Goal: Transaction & Acquisition: Purchase product/service

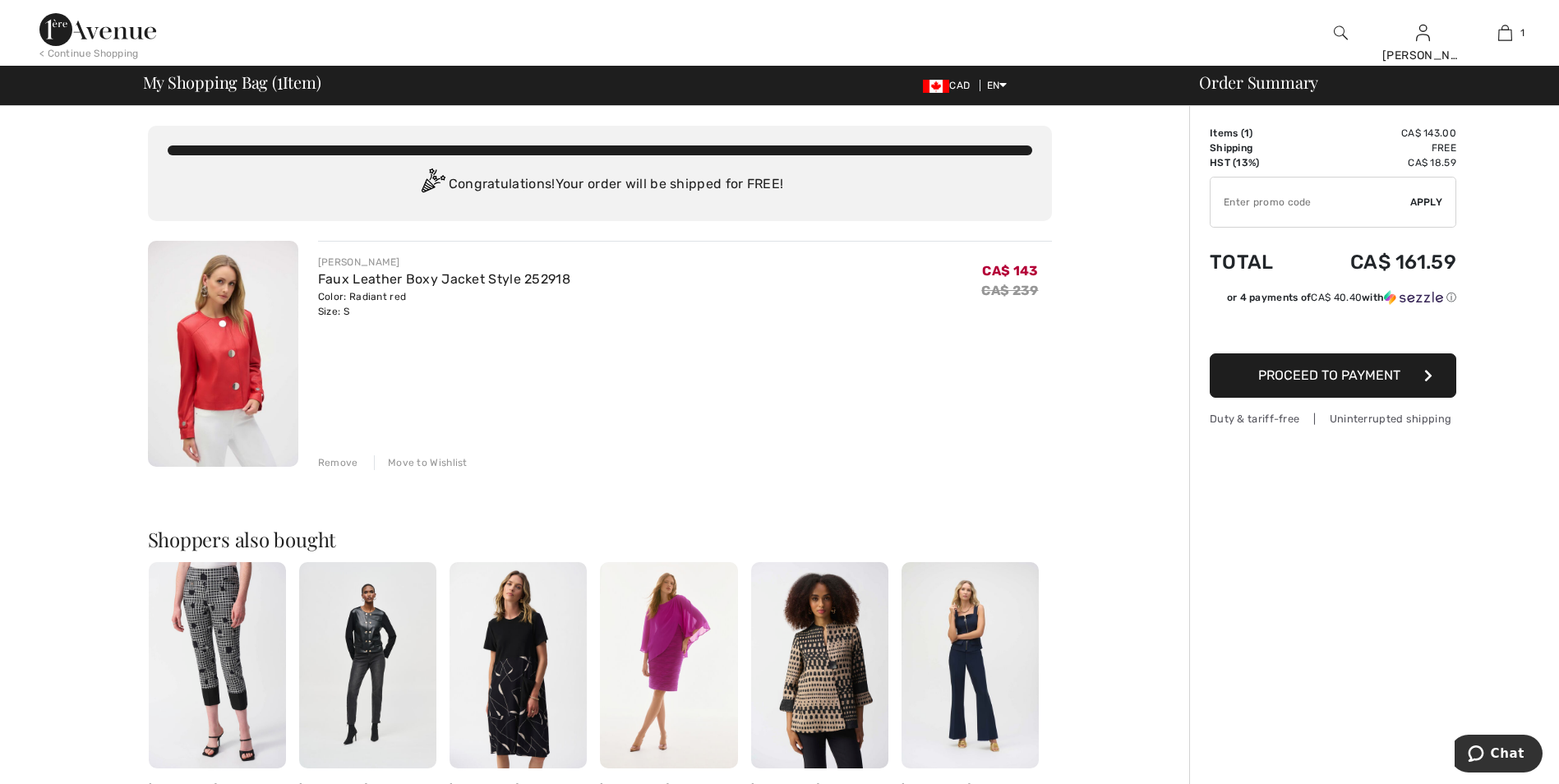
click at [1321, 200] on input "TEXT" at bounding box center [1310, 202] width 200 height 49
type input "EXTRA20"
click at [1425, 199] on span "Apply" at bounding box center [1426, 201] width 33 height 15
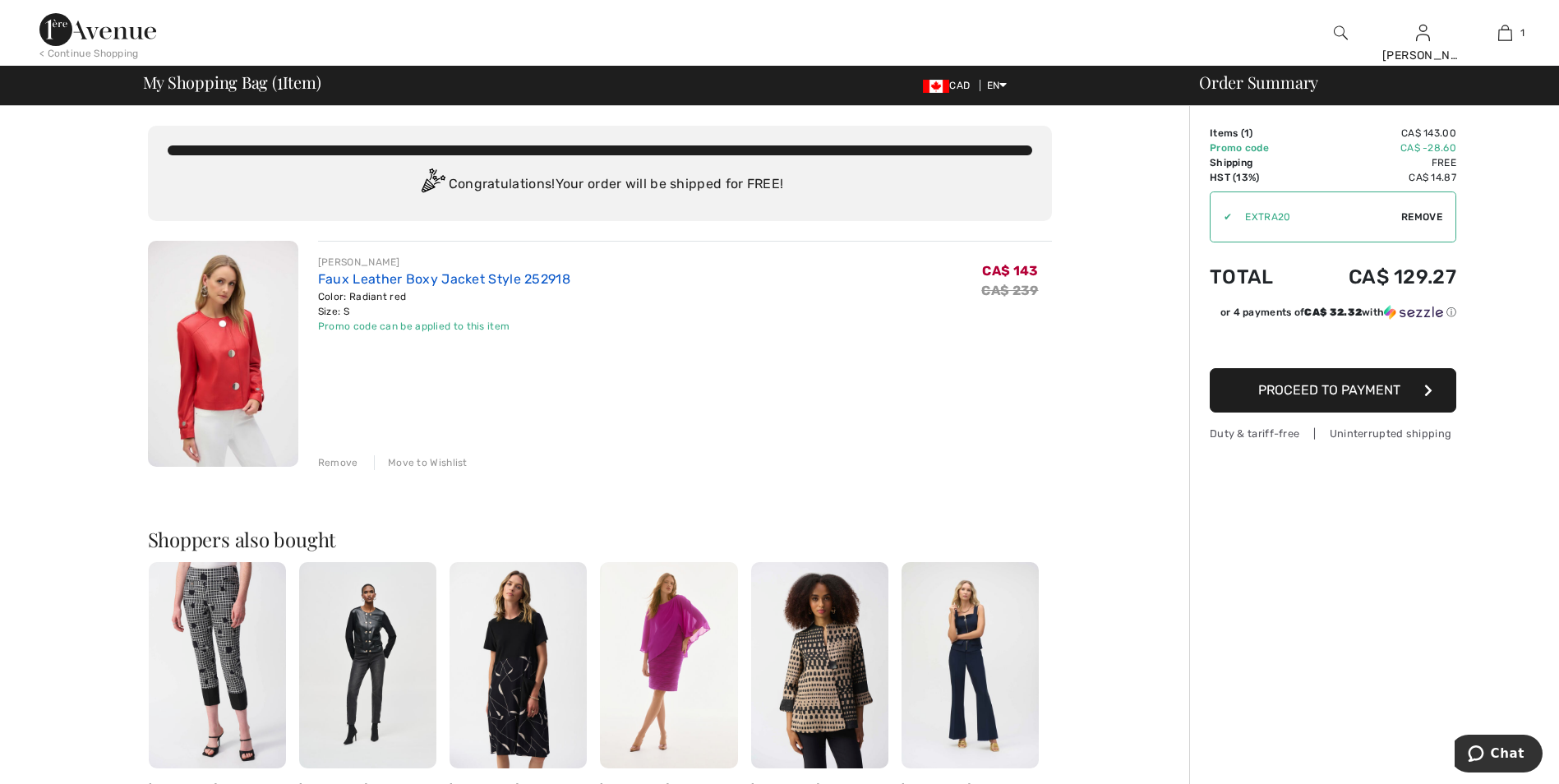
click at [419, 276] on link "Faux Leather Boxy Jacket Style 252918" at bounding box center [444, 279] width 252 height 16
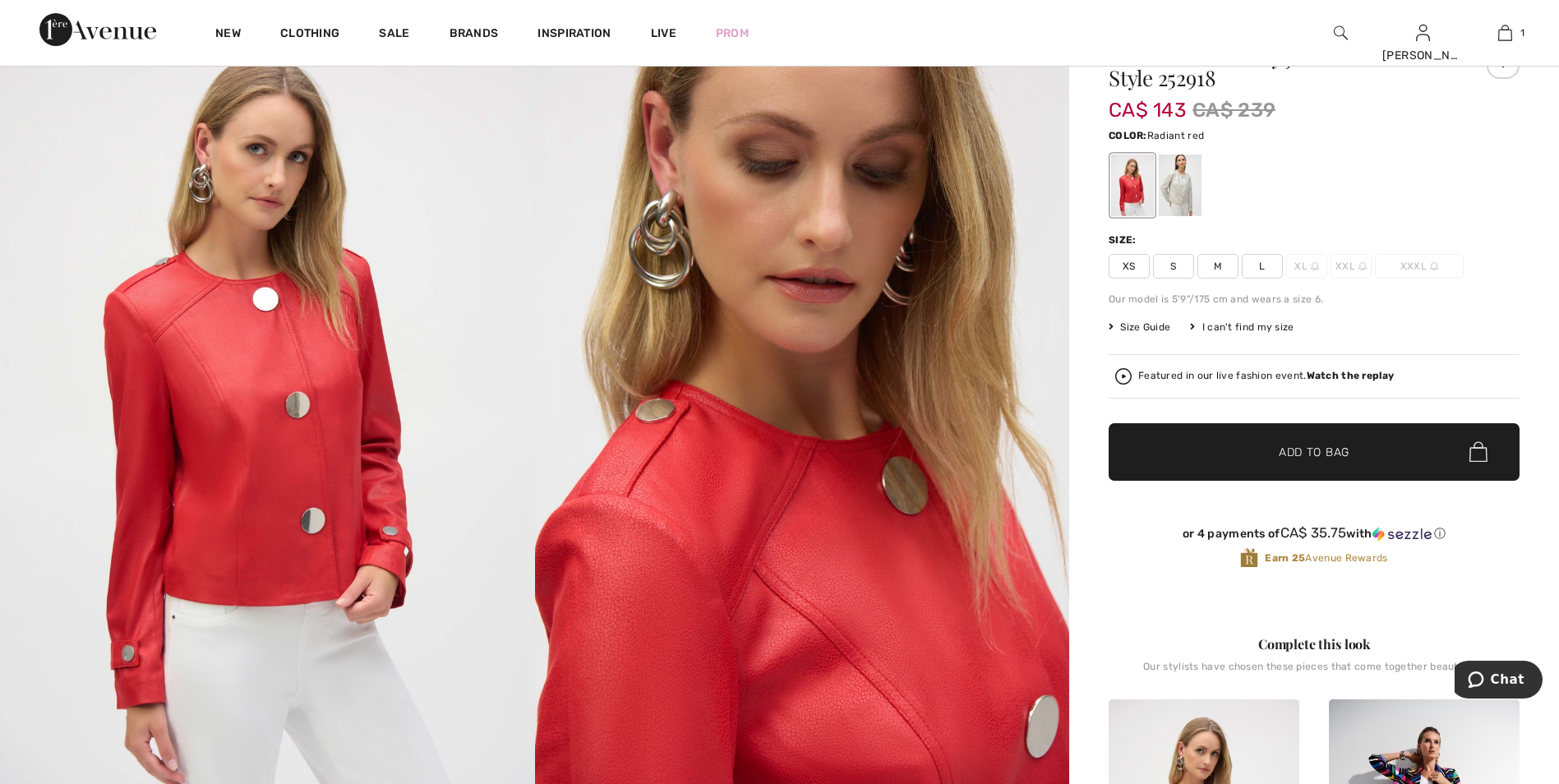
scroll to position [246, 0]
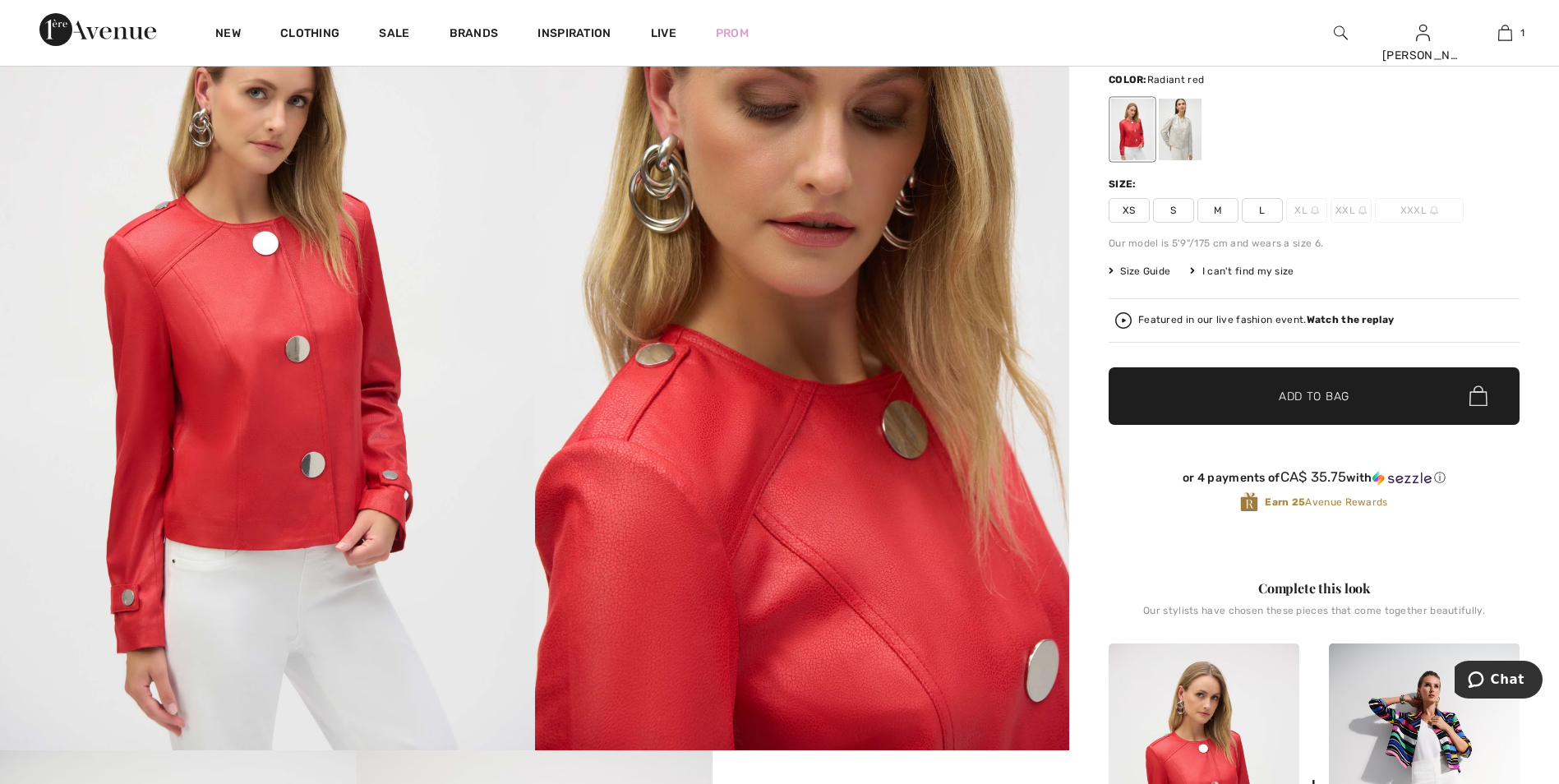
click at [1126, 267] on span "Size Guide" at bounding box center [1140, 271] width 62 height 15
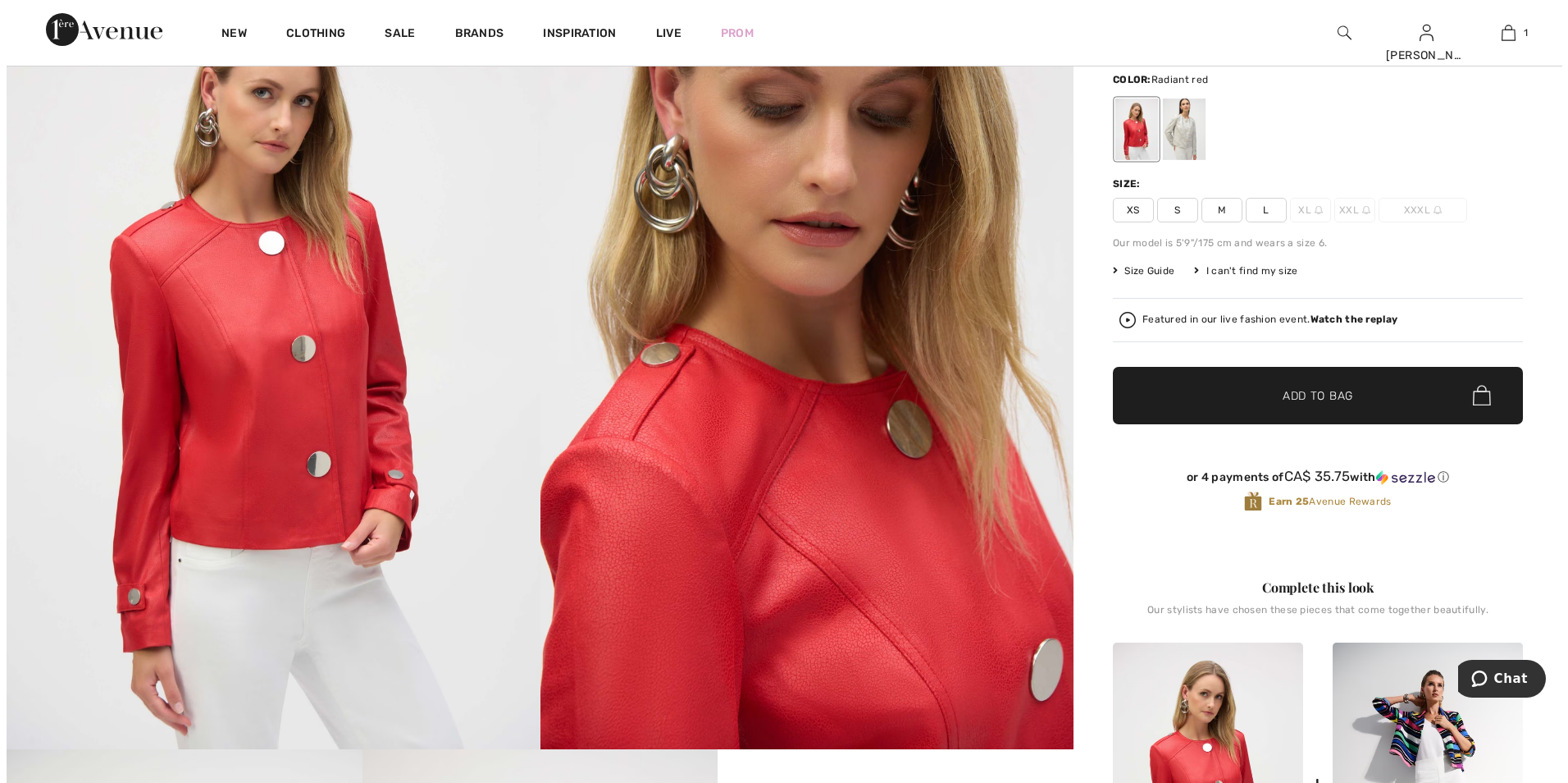
scroll to position [247, 0]
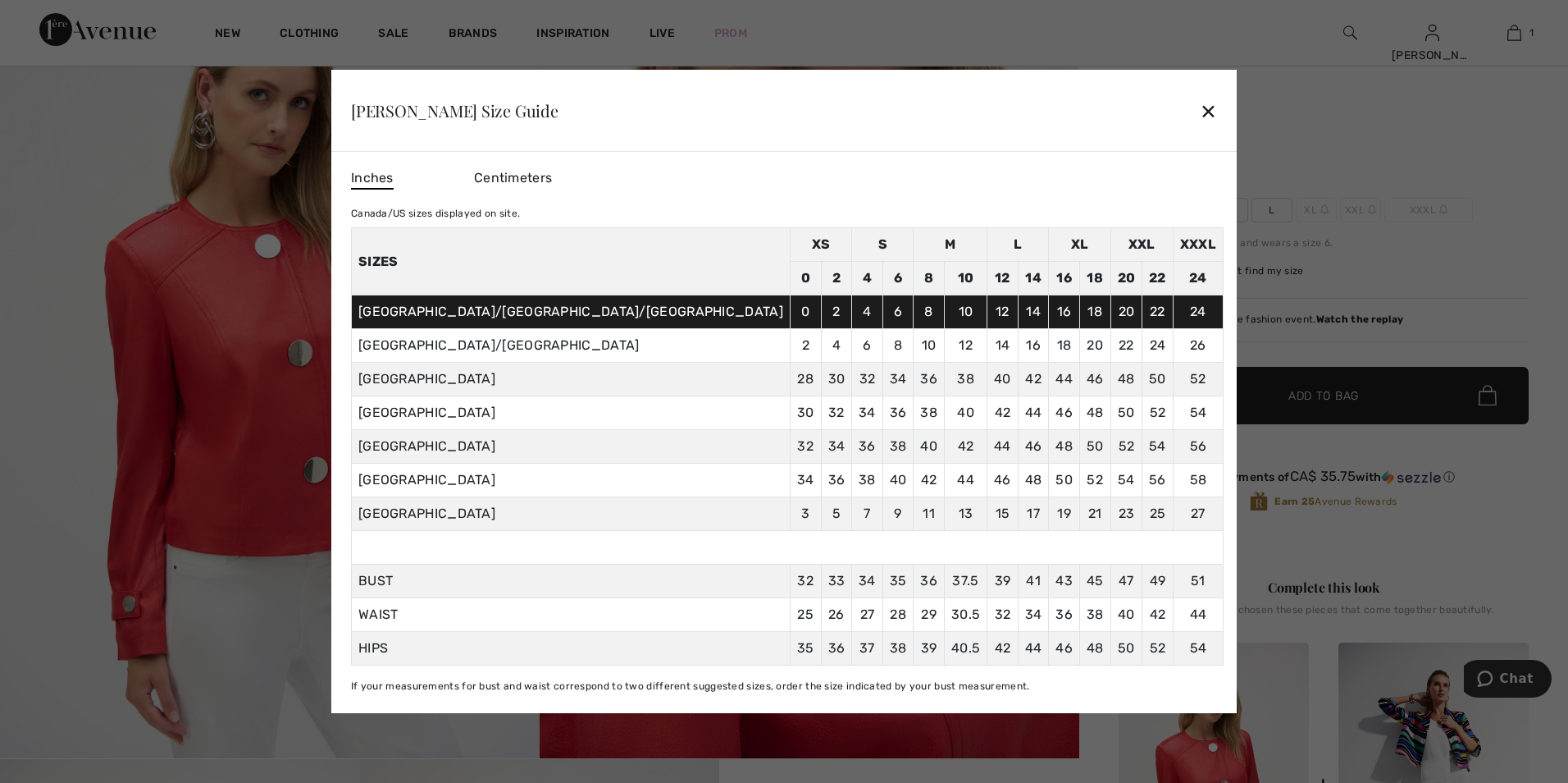
click at [1199, 108] on div "✕" at bounding box center [1208, 111] width 18 height 34
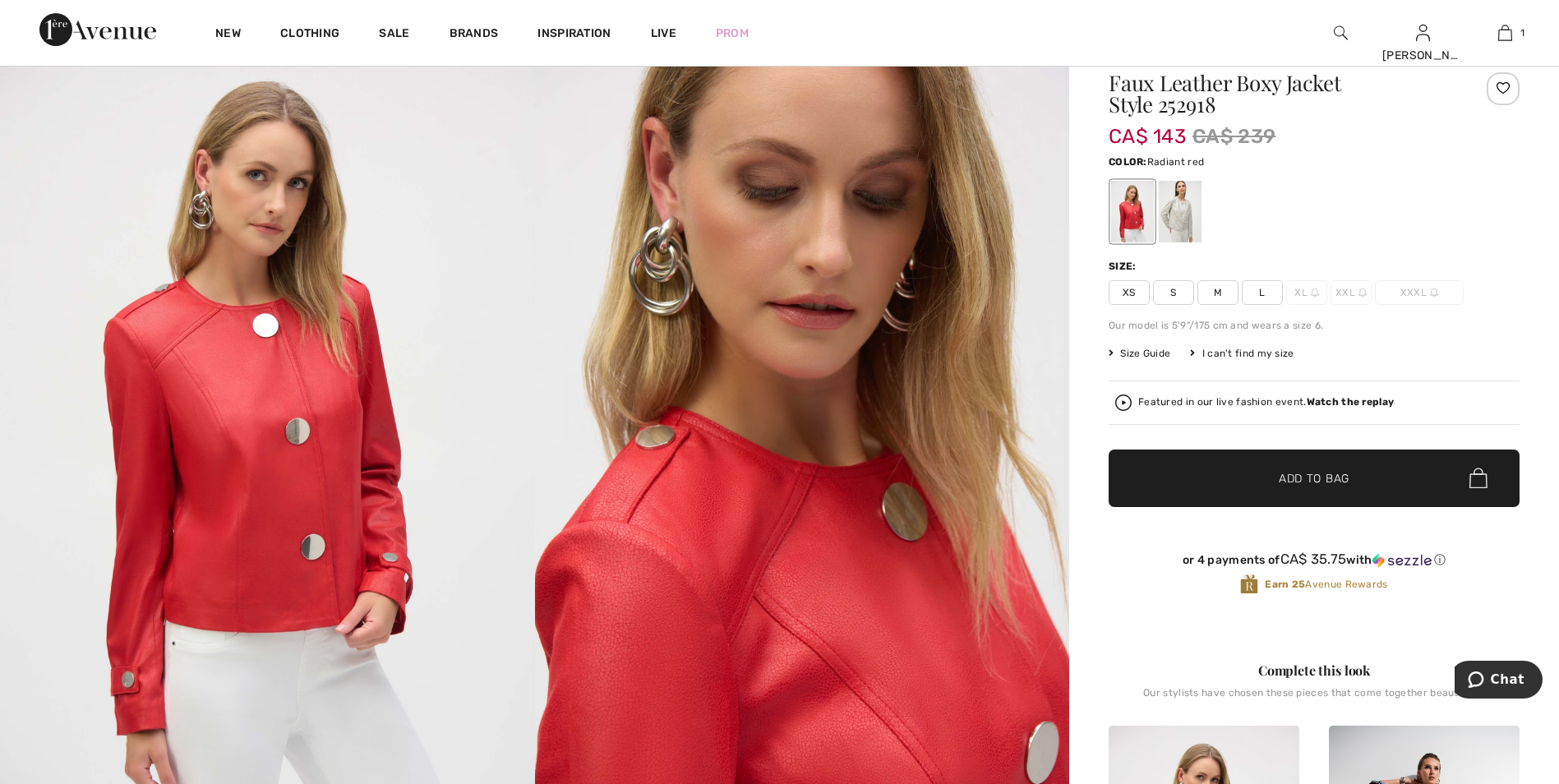
scroll to position [0, 0]
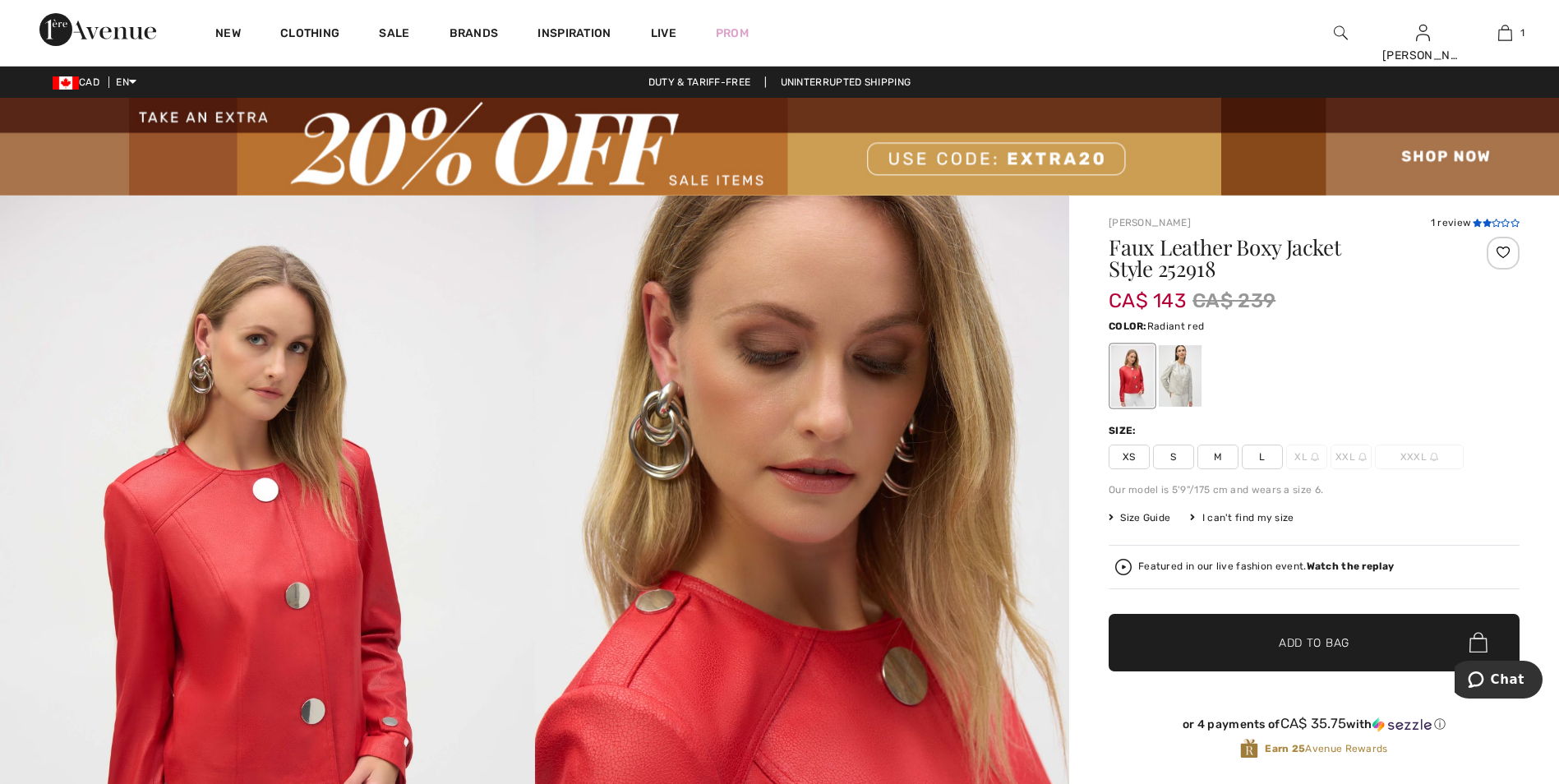
click at [1483, 220] on icon at bounding box center [1487, 222] width 9 height 8
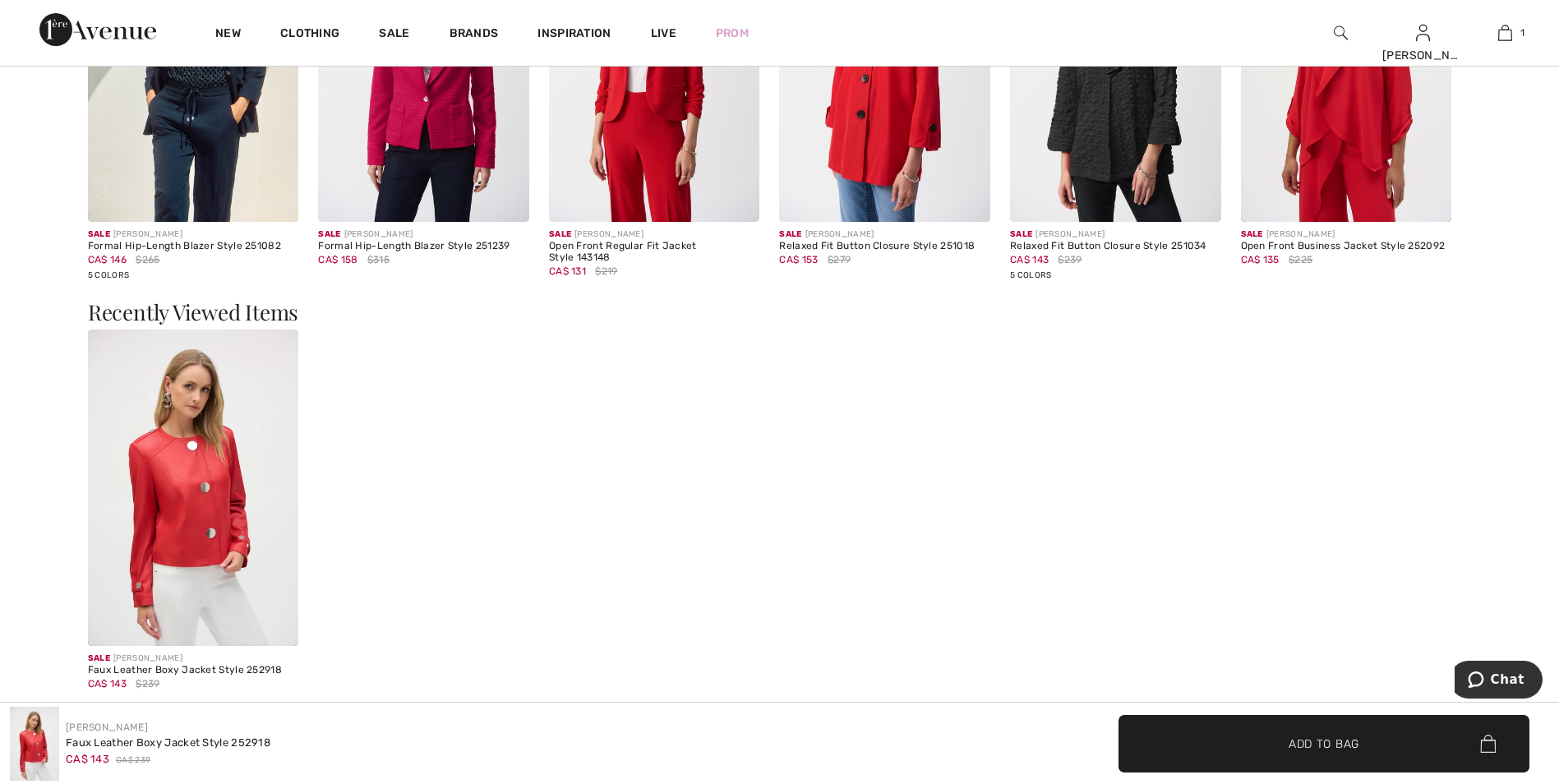
scroll to position [2196, 0]
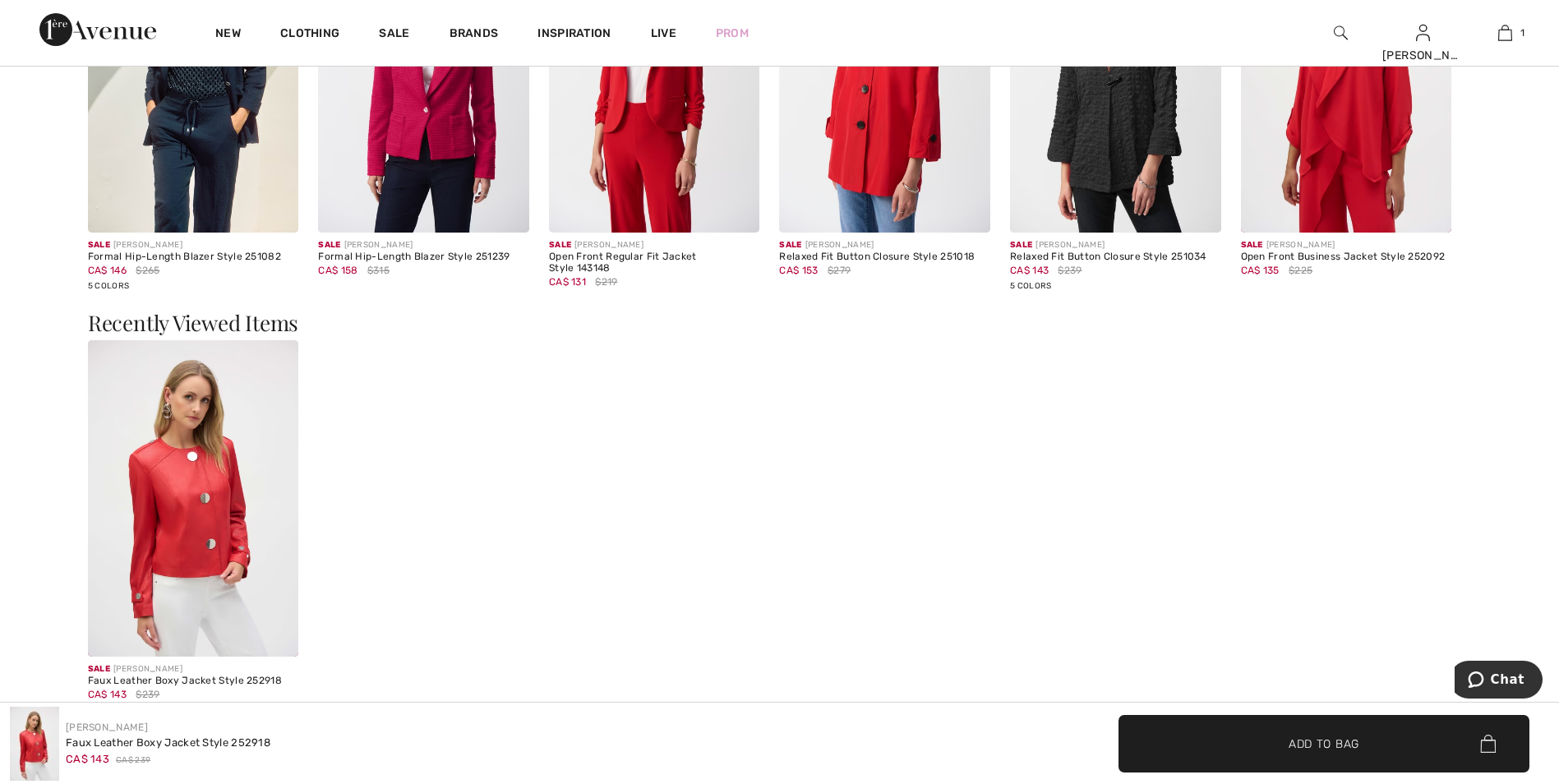
click at [184, 474] on img at bounding box center [193, 498] width 211 height 316
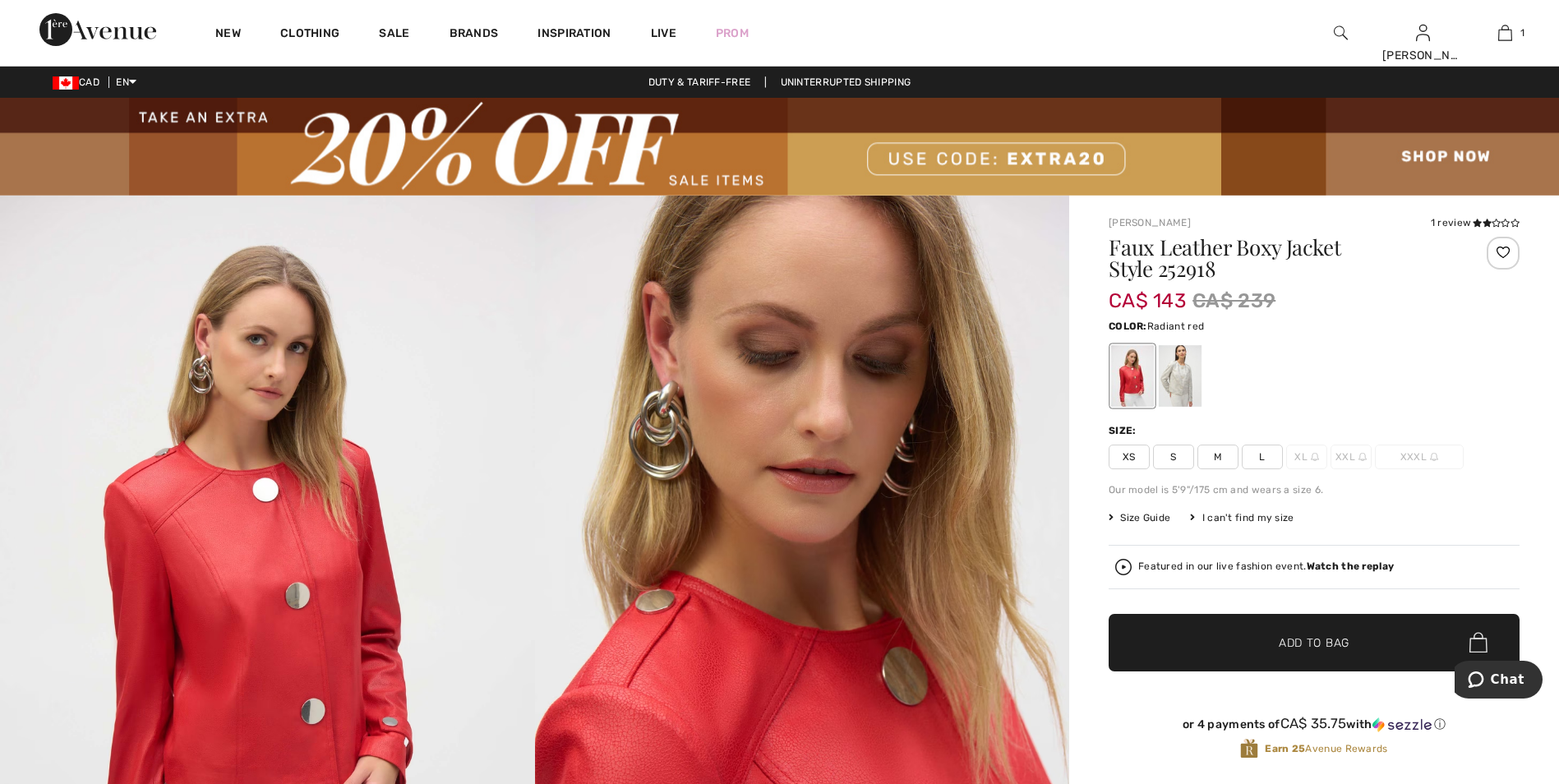
click at [307, 497] on img at bounding box center [267, 595] width 535 height 801
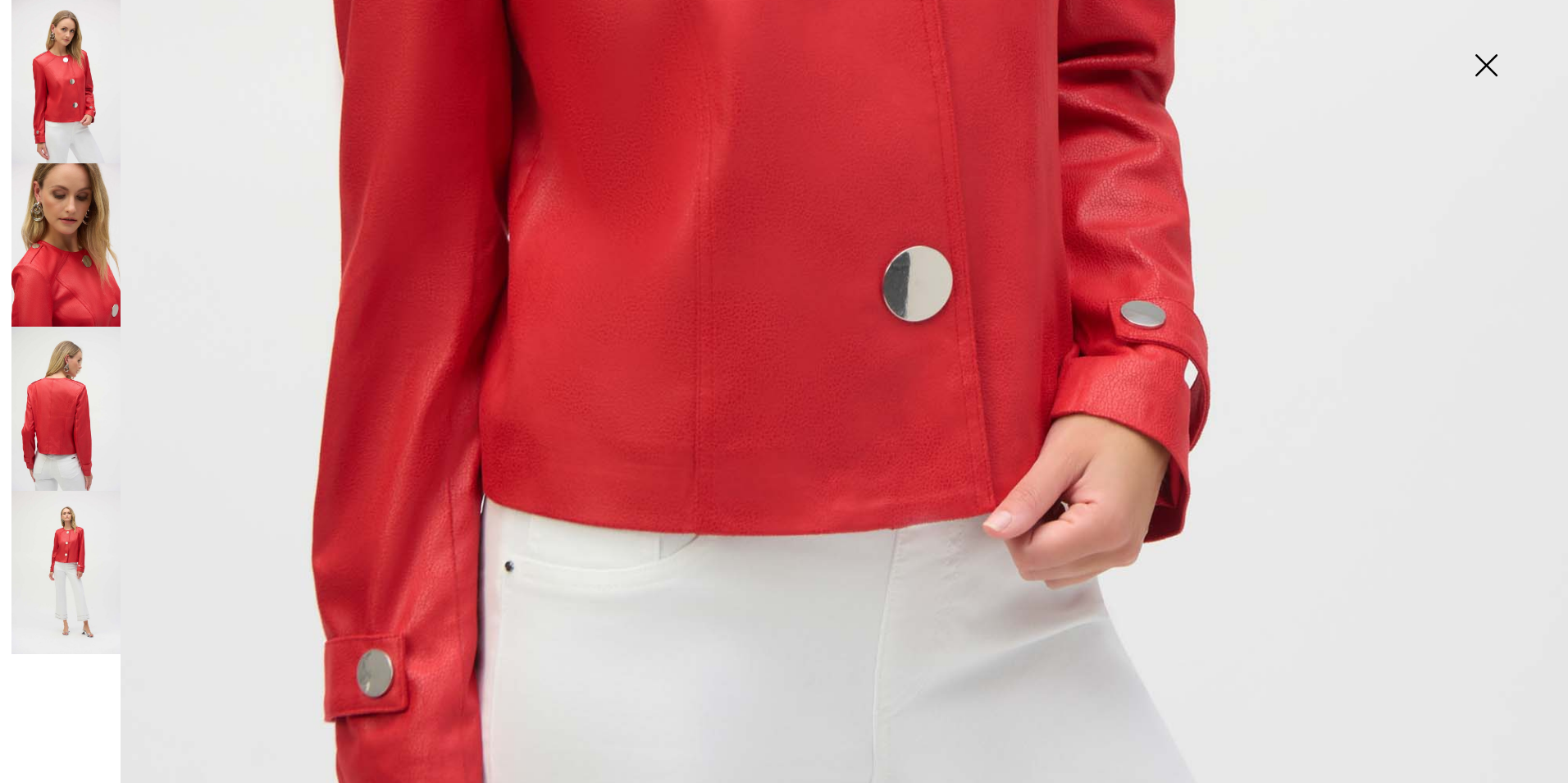
scroll to position [1231, 0]
click at [58, 399] on img at bounding box center [66, 408] width 109 height 163
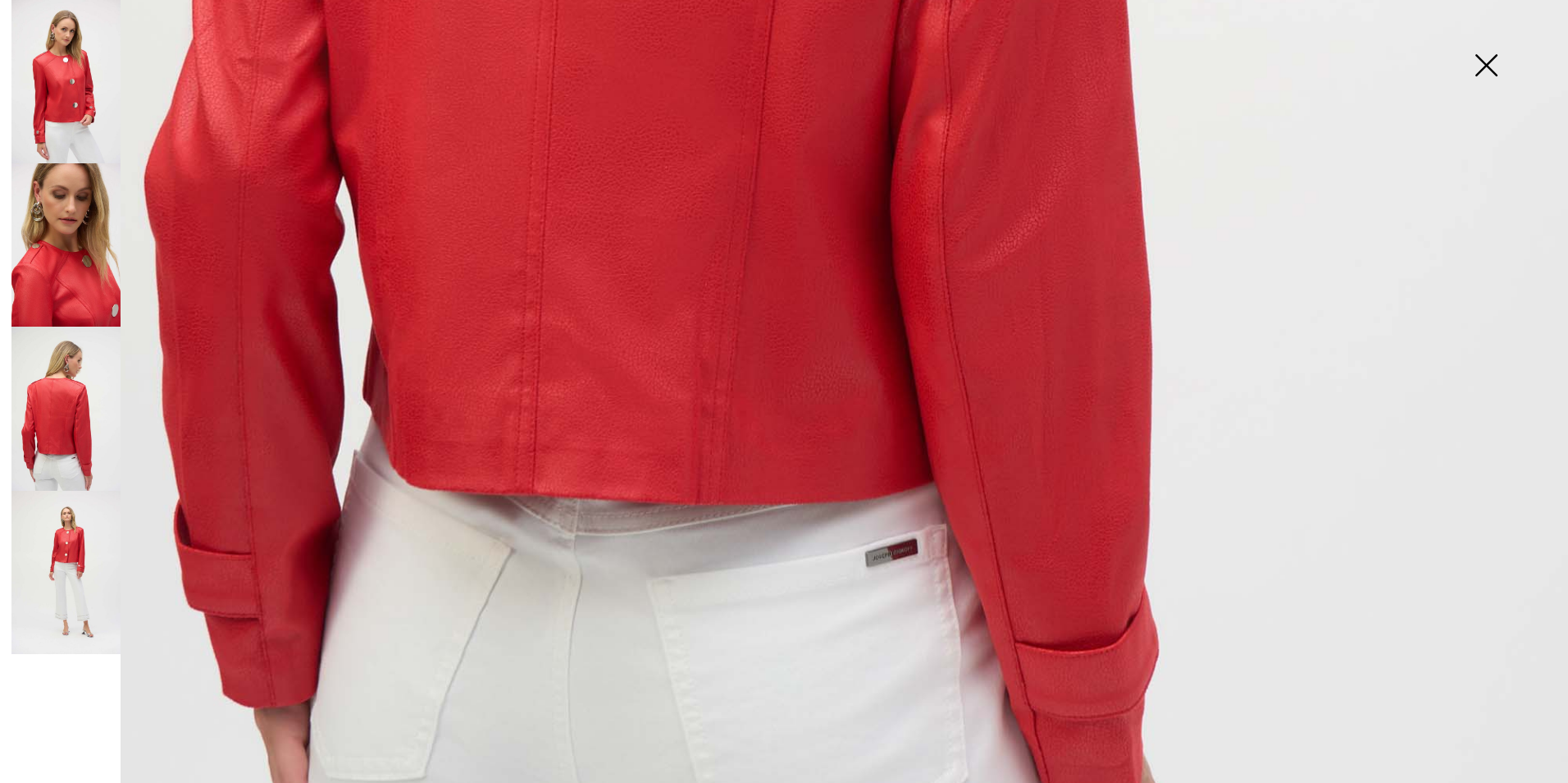
scroll to position [1395, 0]
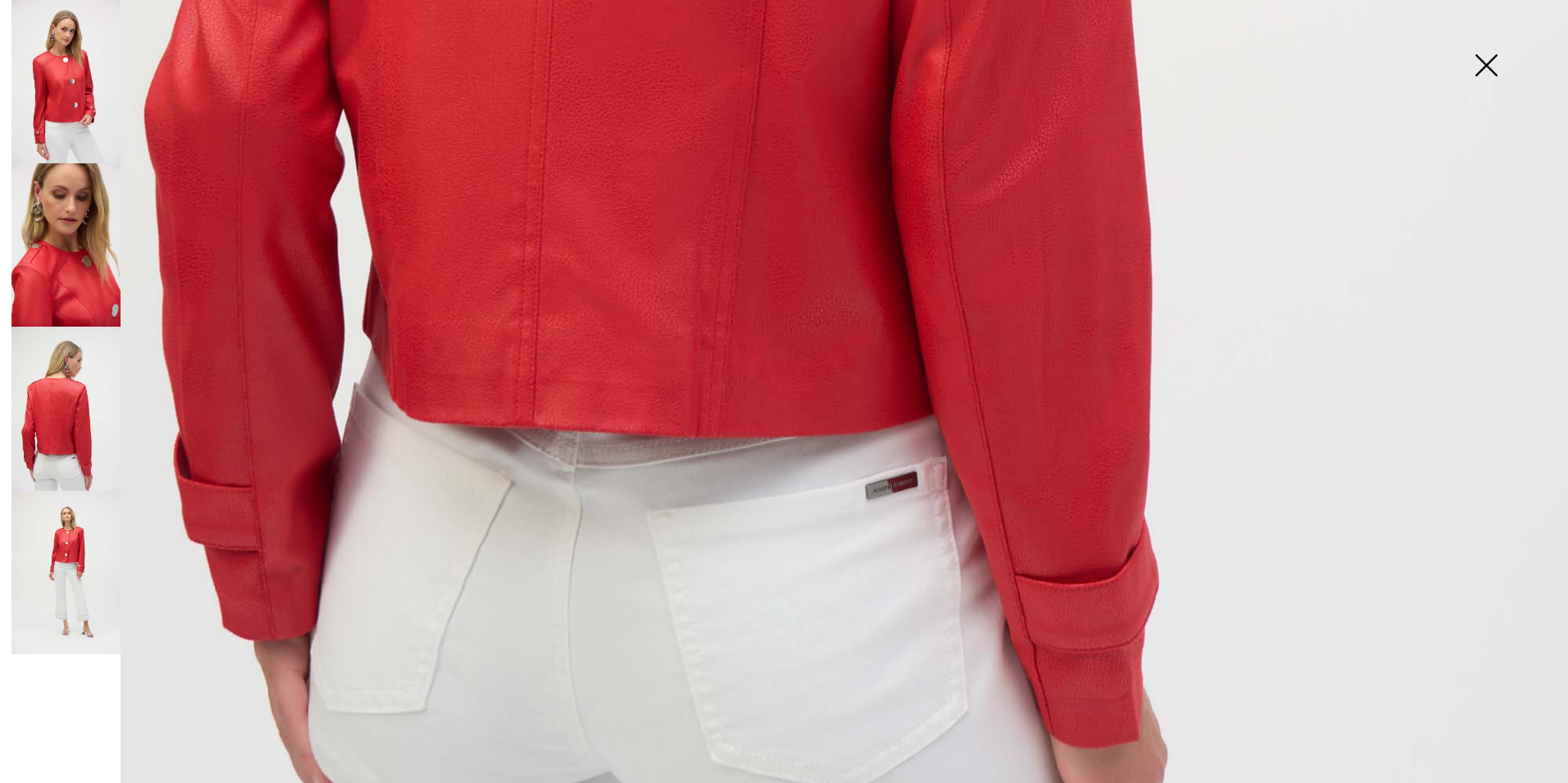
click at [64, 542] on img at bounding box center [66, 572] width 109 height 163
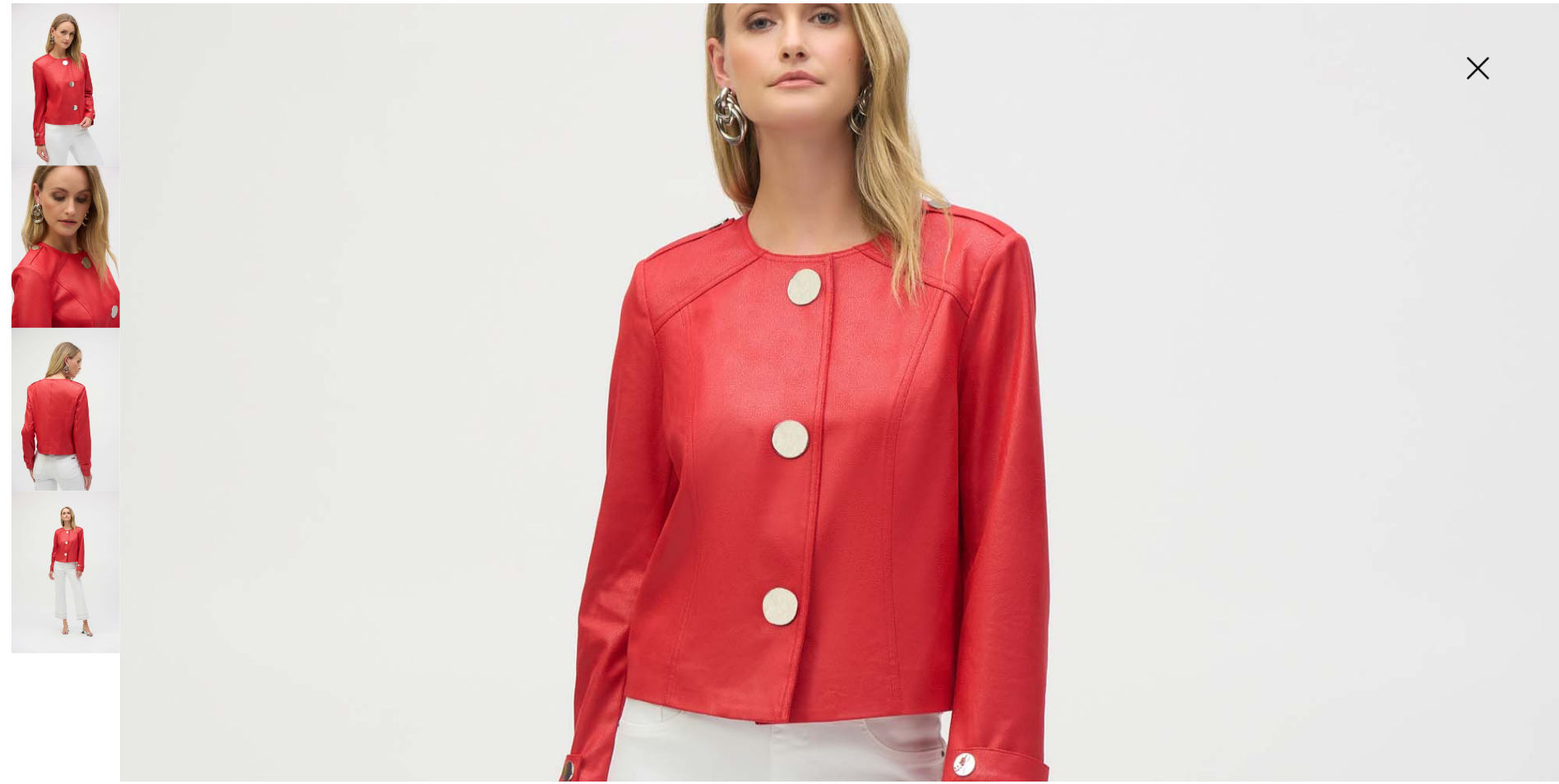
scroll to position [246, 0]
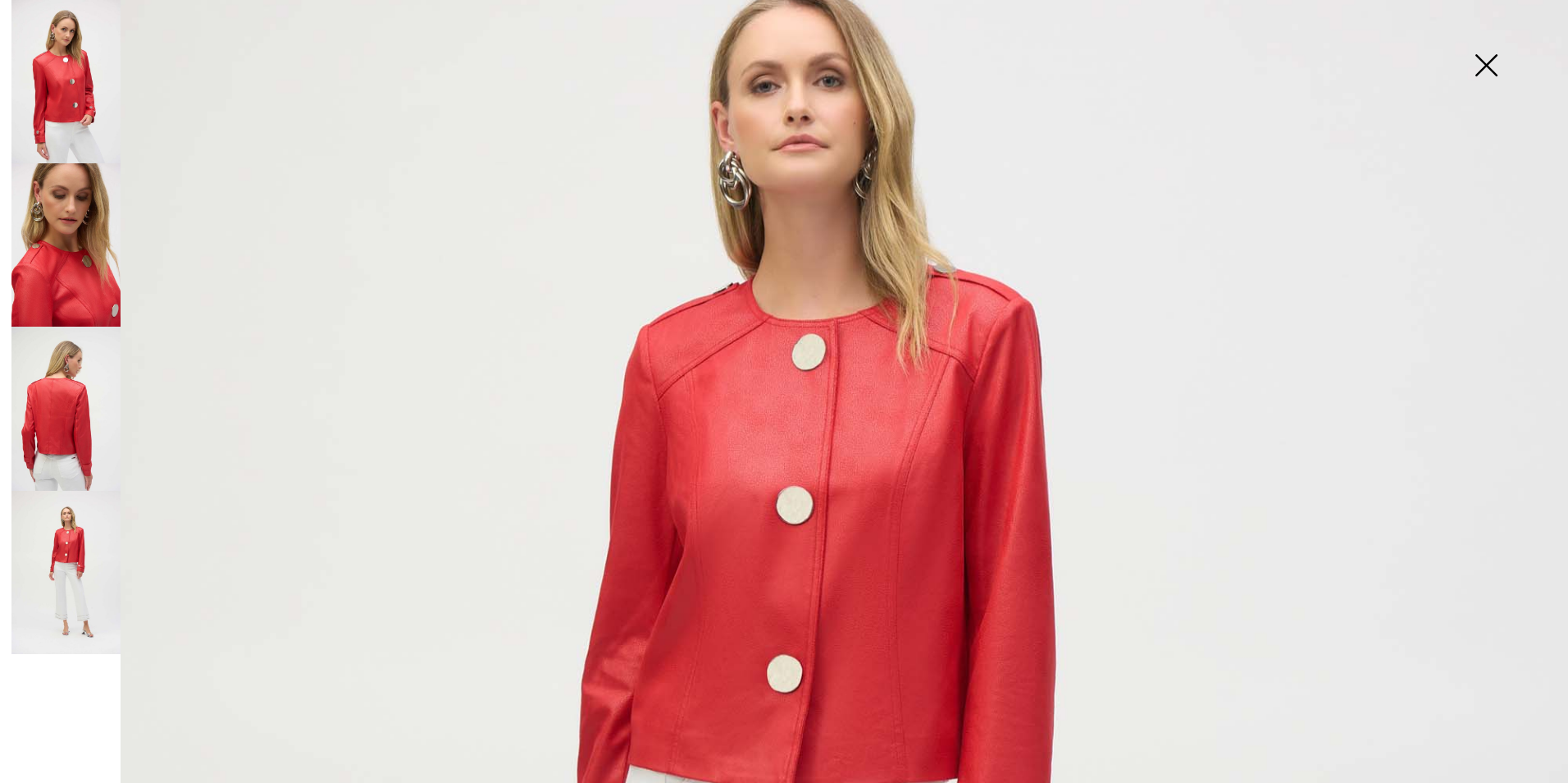
click at [1485, 61] on img at bounding box center [1486, 67] width 82 height 84
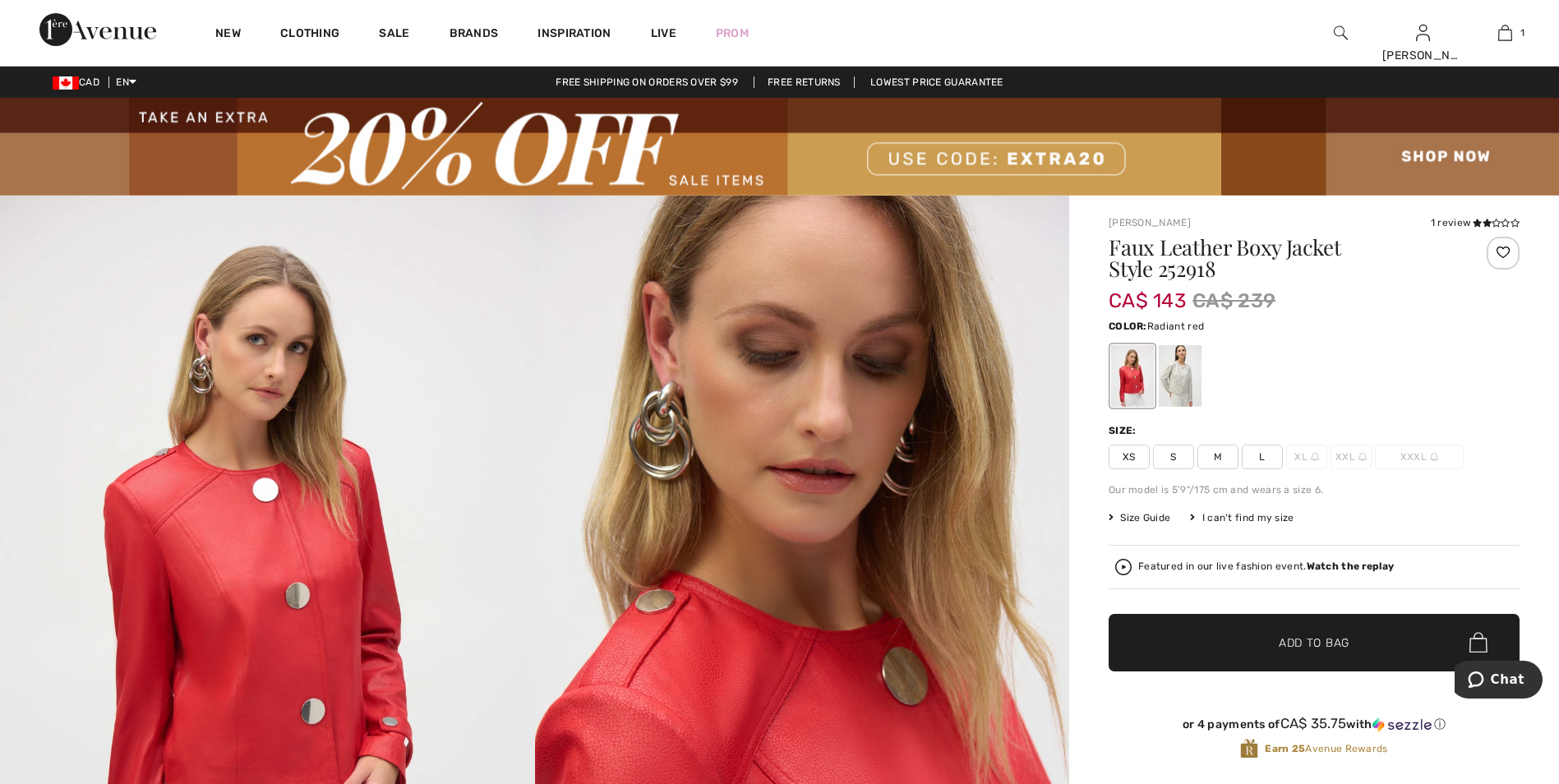
click at [1155, 514] on span "Size Guide" at bounding box center [1140, 517] width 62 height 15
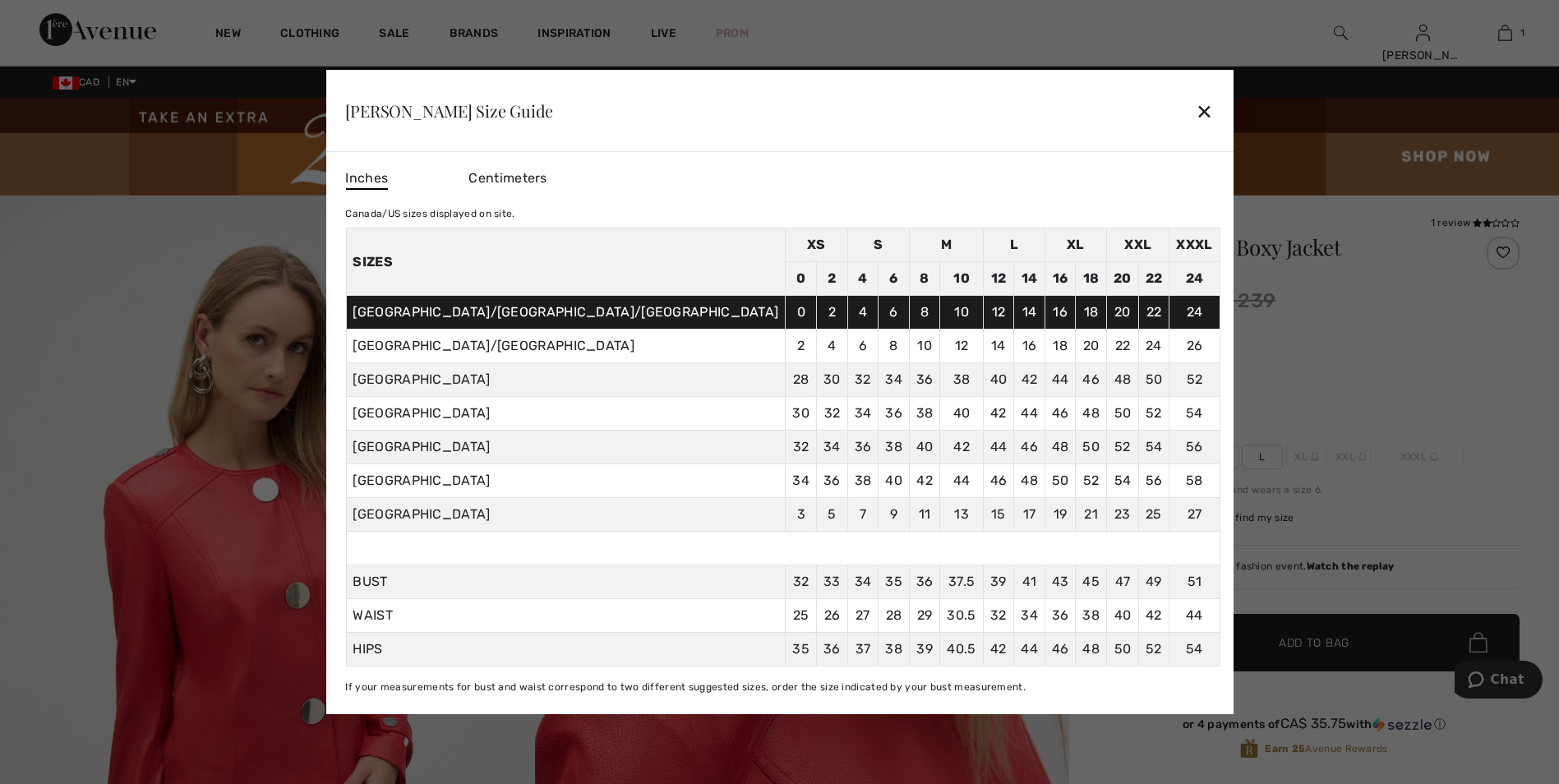
click at [1196, 109] on div "✕" at bounding box center [1205, 111] width 18 height 34
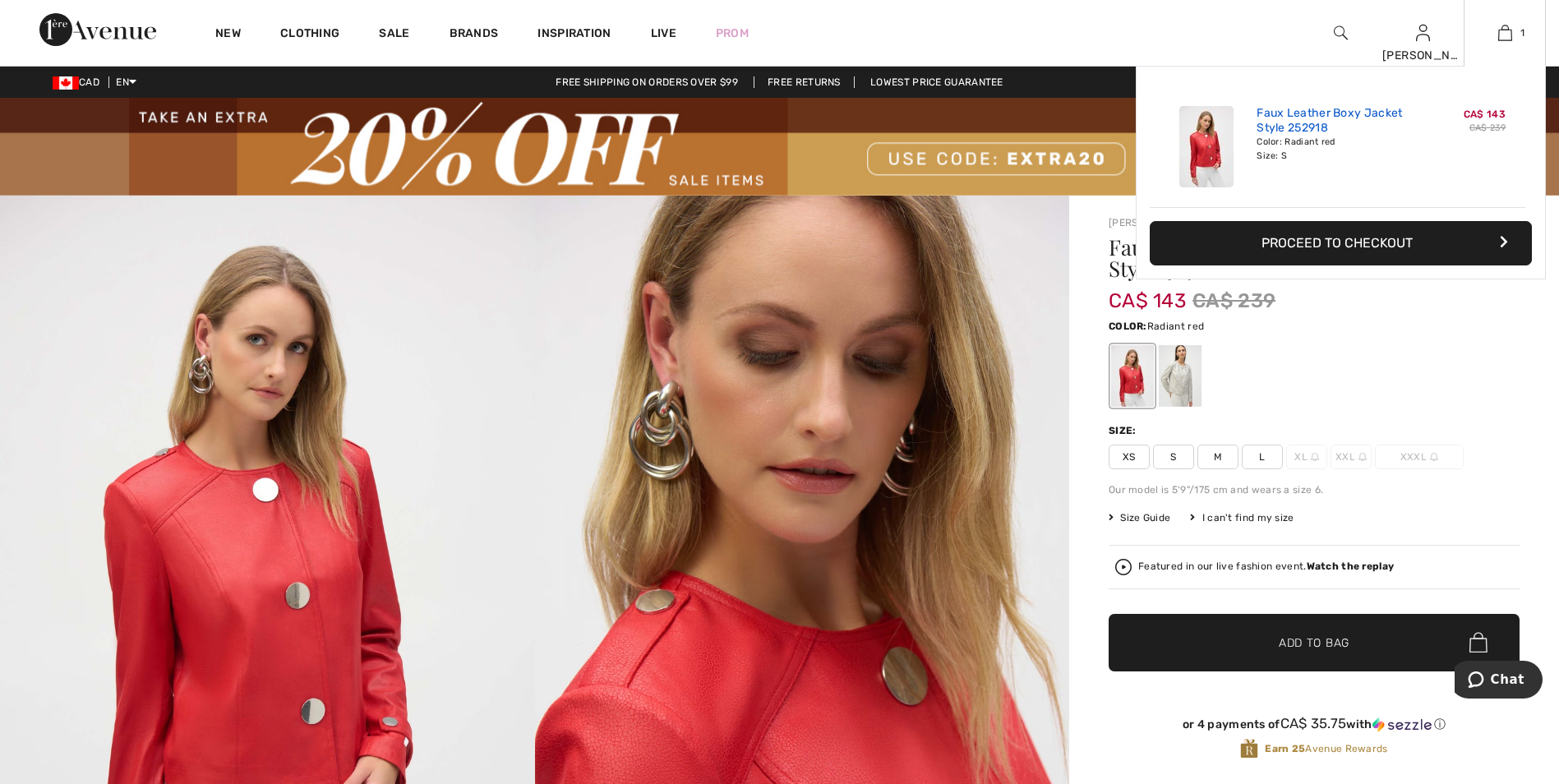
click at [1380, 111] on link "Faux Leather Boxy Jacket Style 252918" at bounding box center [1337, 121] width 162 height 30
click at [1507, 33] on img at bounding box center [1505, 33] width 14 height 19
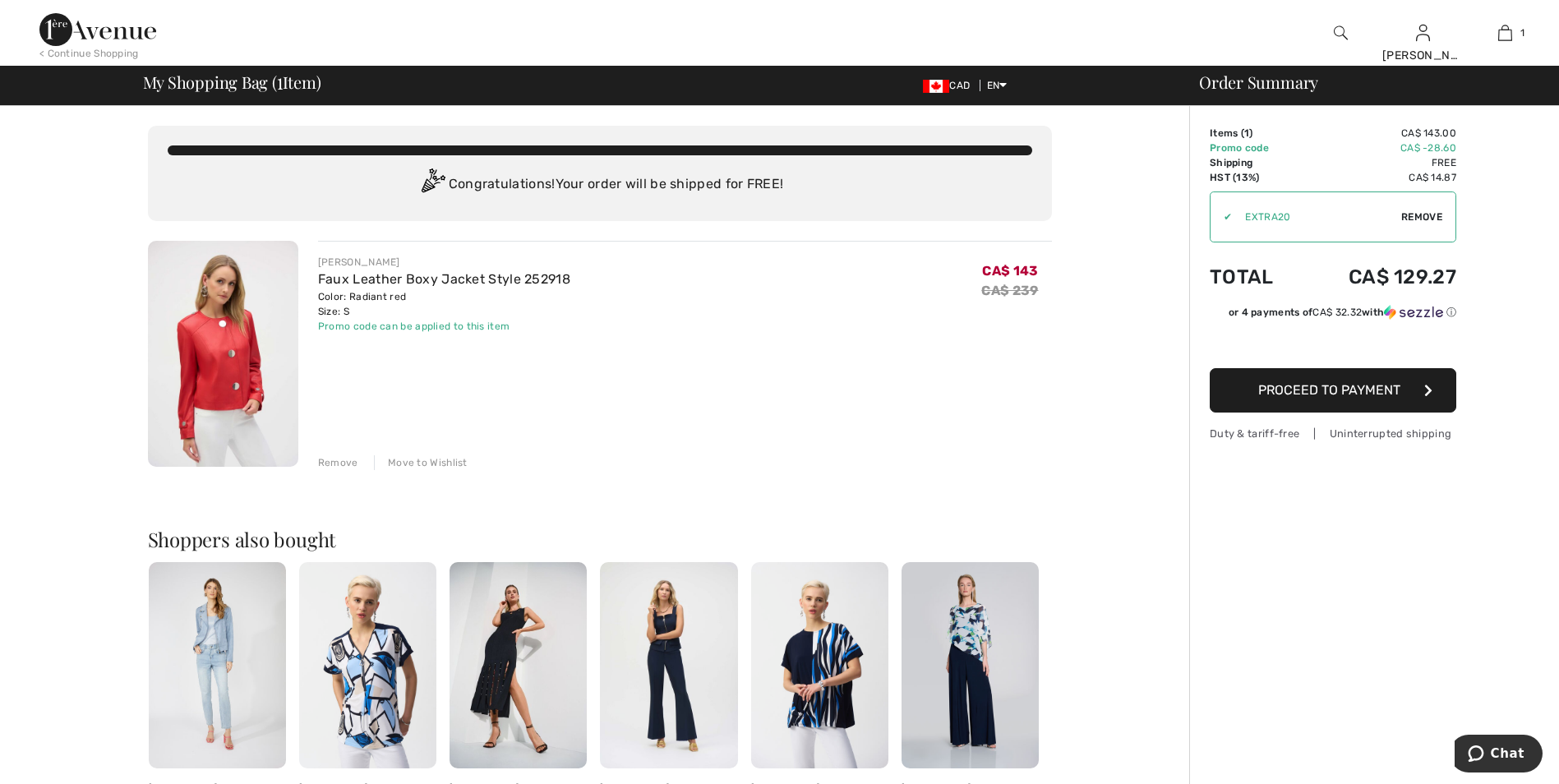
click at [1315, 383] on span "Proceed to Payment" at bounding box center [1330, 390] width 142 height 16
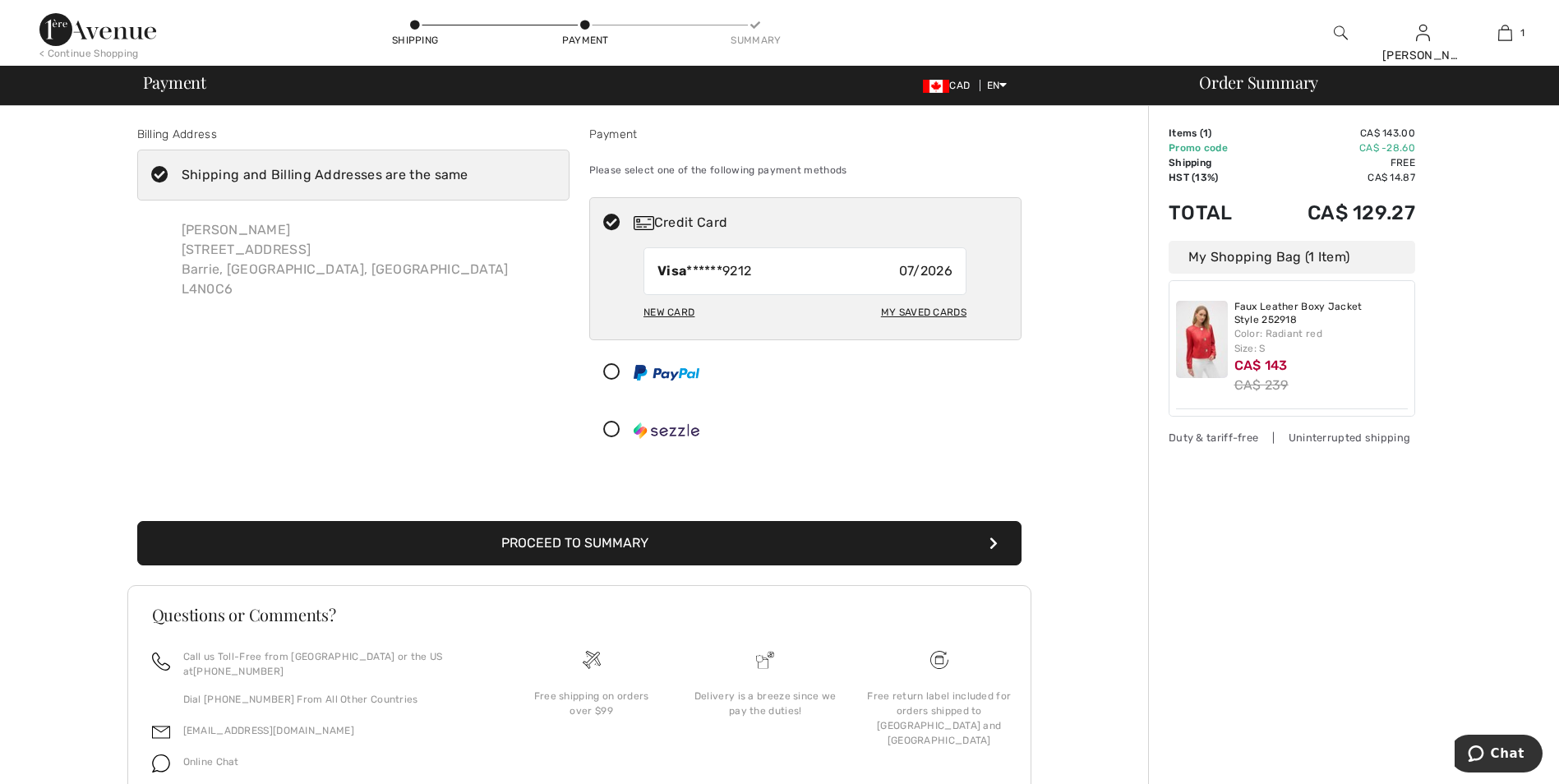
click at [586, 535] on button "Proceed to Summary" at bounding box center [579, 543] width 885 height 44
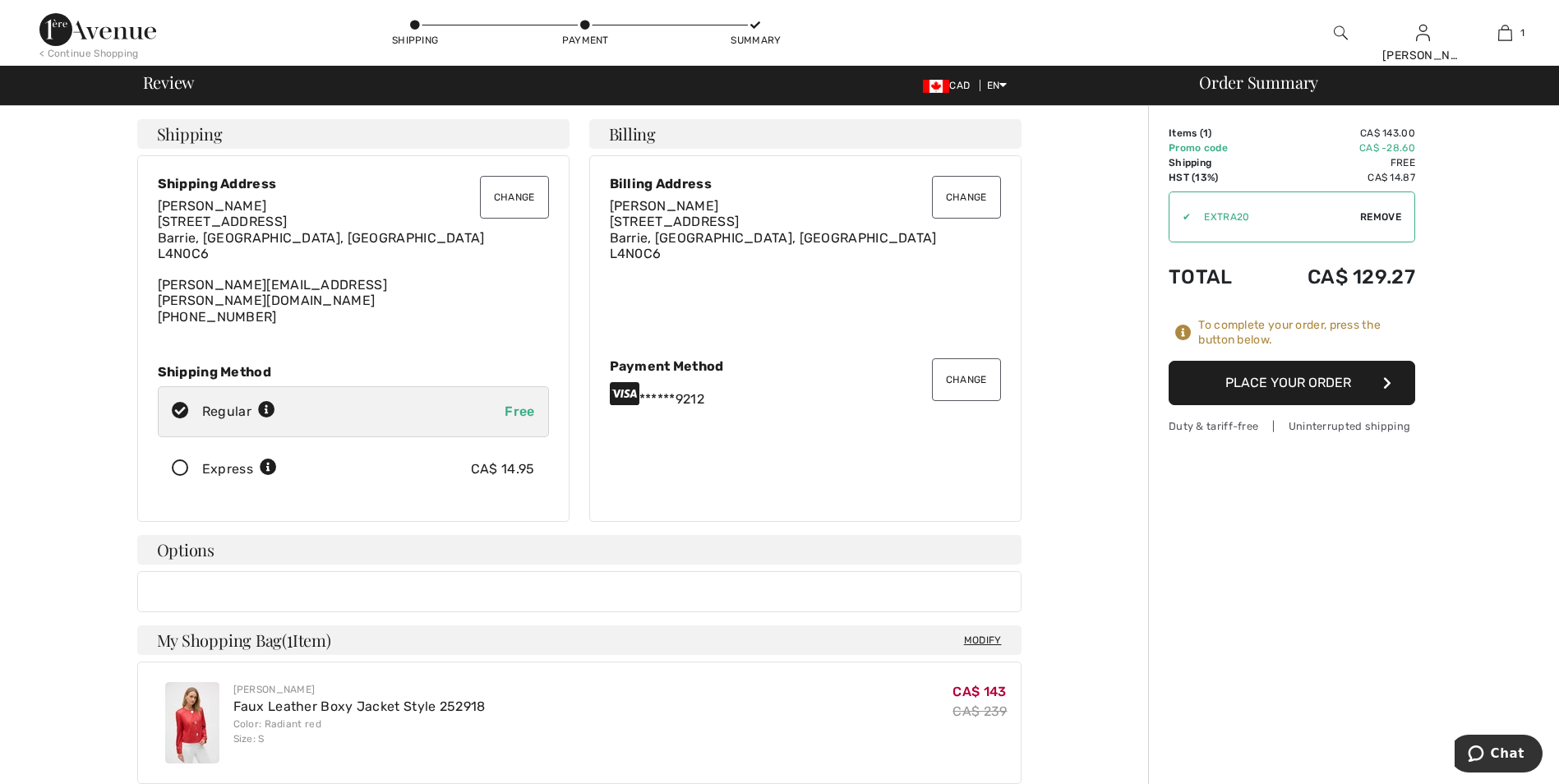
click at [1317, 378] on button "Place Your Order" at bounding box center [1292, 382] width 246 height 44
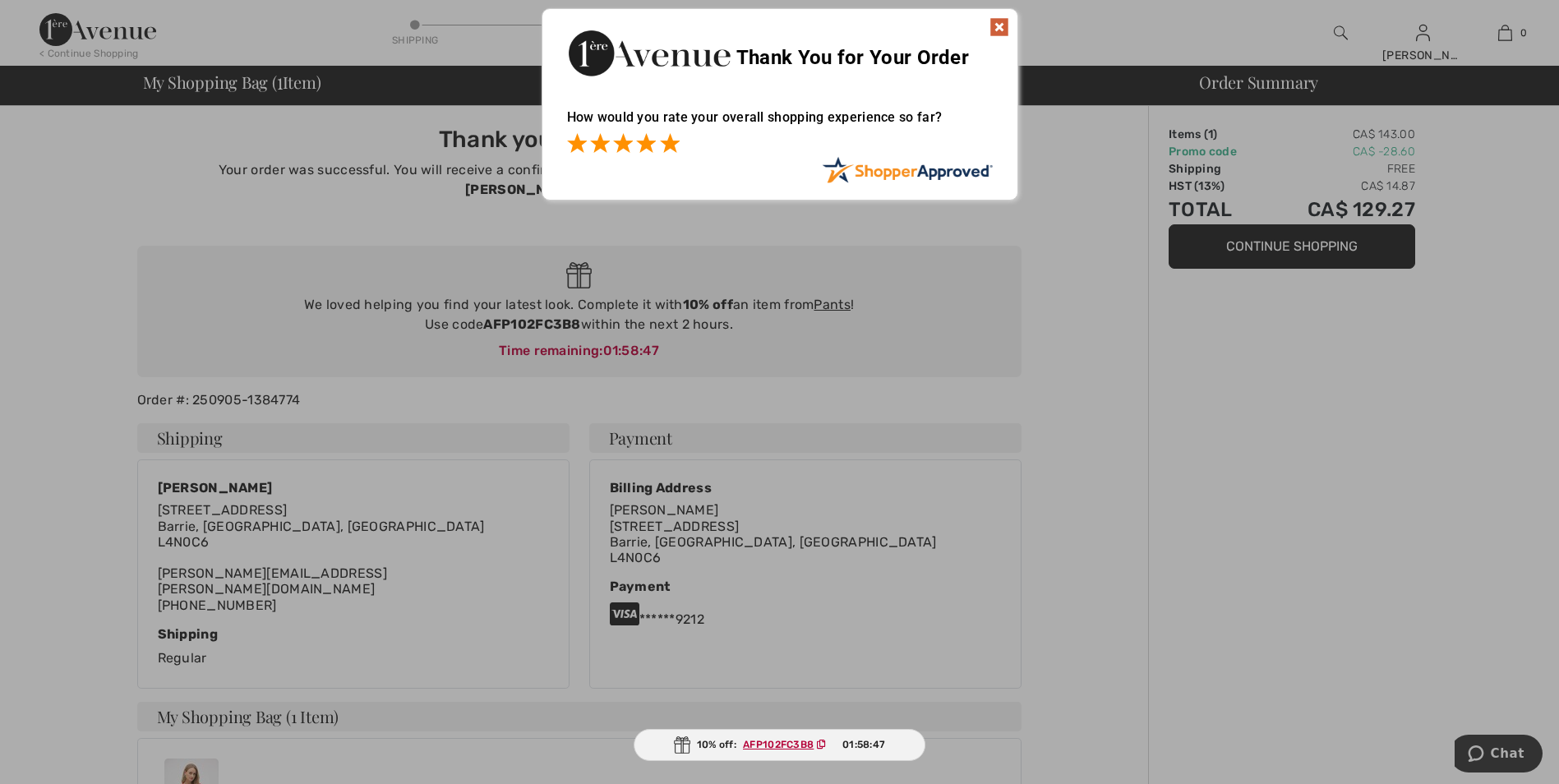
click at [673, 142] on span at bounding box center [669, 142] width 19 height 19
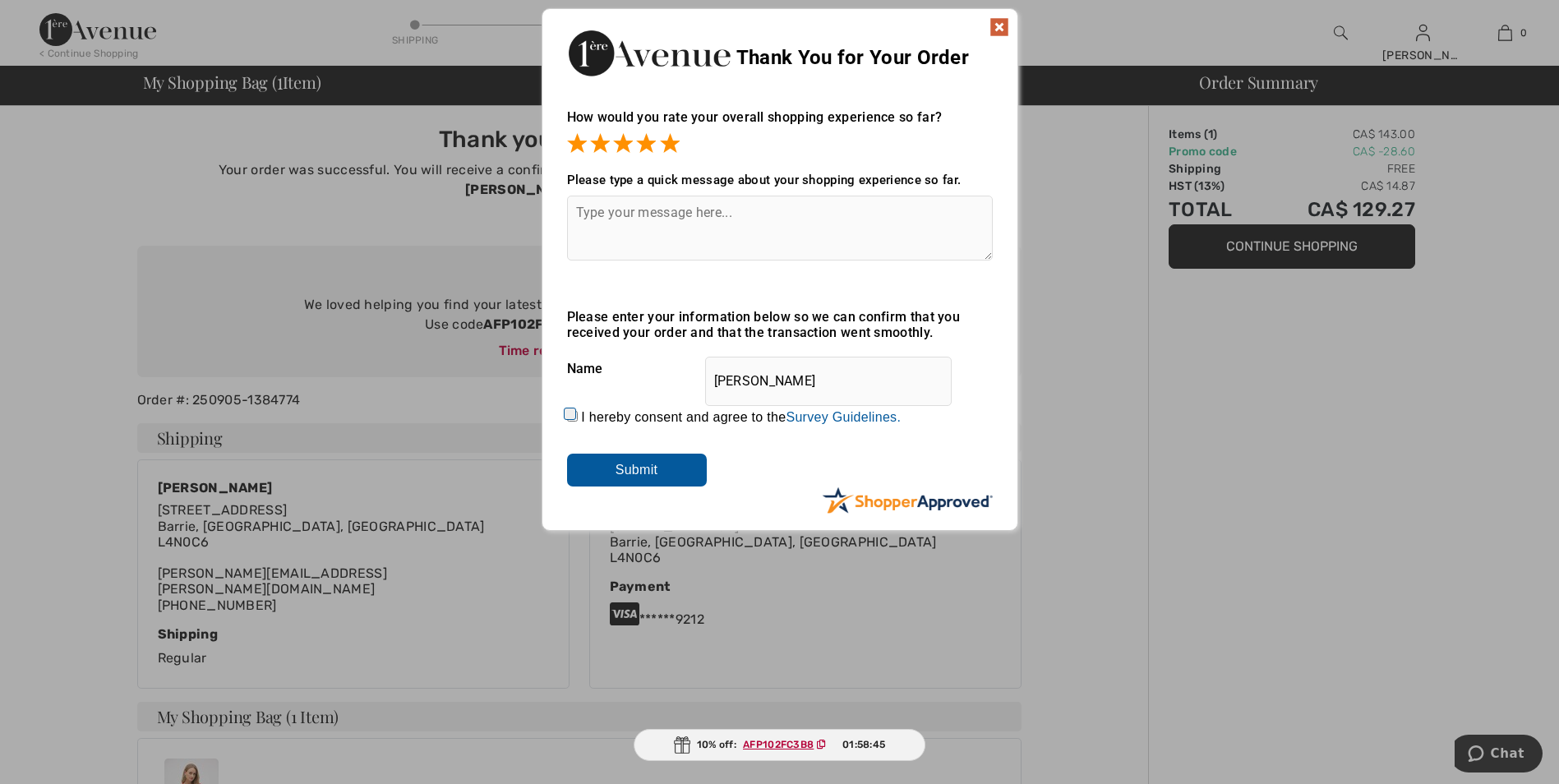
click at [738, 215] on textarea at bounding box center [780, 228] width 426 height 65
type textarea "m"
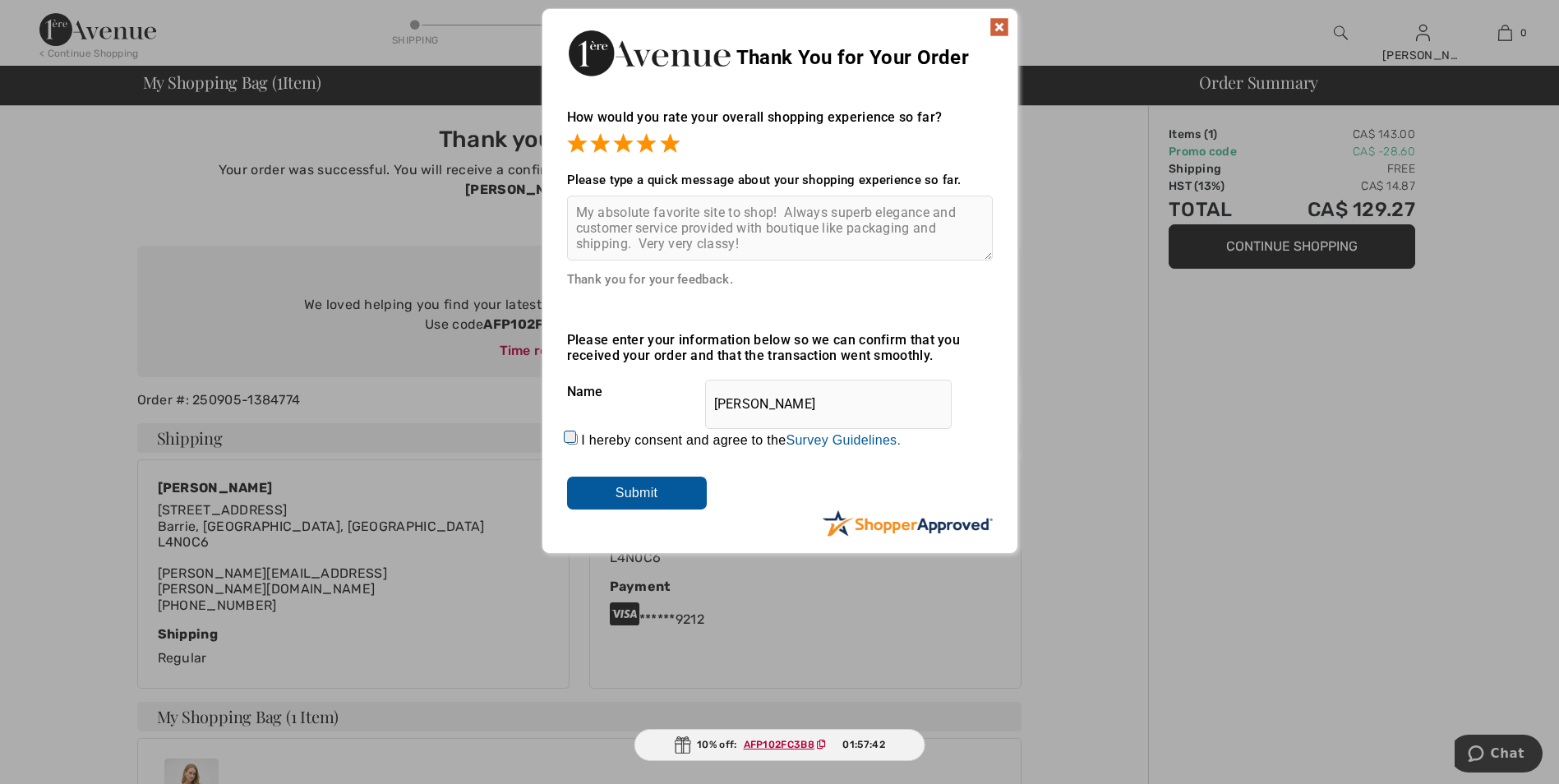
type textarea "My absolute favorite site to shop! Always superb elegance and customer service …"
click at [570, 438] on input "I hereby consent and agree to the By submitting a review, you grant permission …" at bounding box center [572, 439] width 11 height 11
checkbox input "true"
click at [640, 483] on input "Submit" at bounding box center [637, 492] width 140 height 33
